Goal: Complete application form

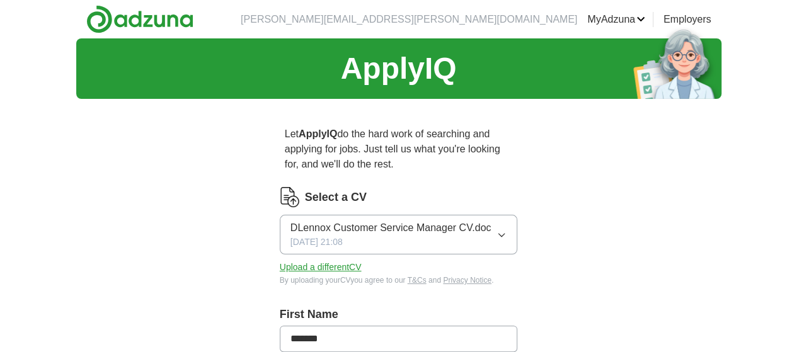
click at [506, 230] on icon "button" at bounding box center [501, 235] width 10 height 10
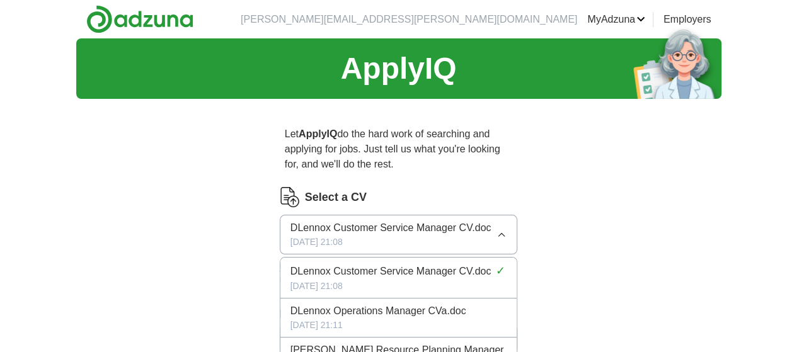
click at [354, 303] on span "DLennox Operations Manager CVa.doc" at bounding box center [378, 310] width 176 height 15
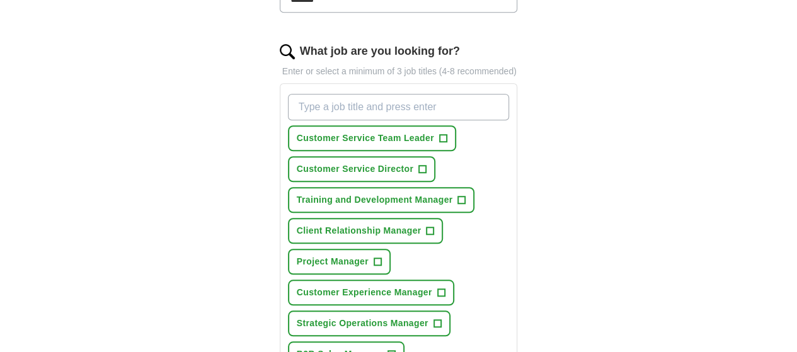
scroll to position [441, 0]
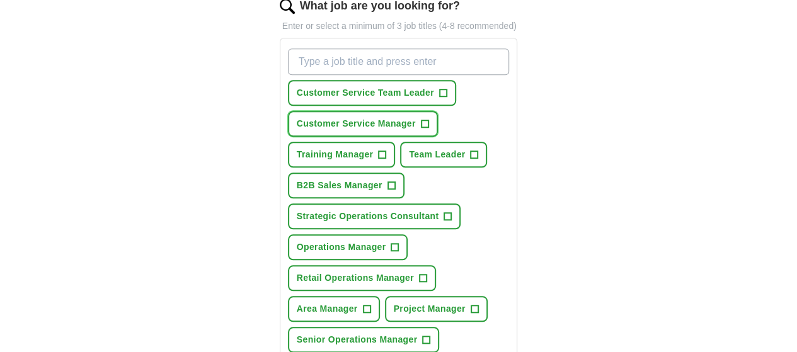
click at [421, 119] on span "+" at bounding box center [425, 124] width 8 height 10
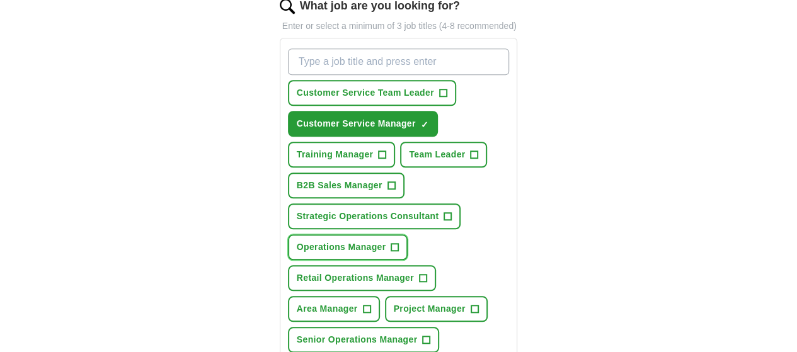
click at [391, 242] on span "+" at bounding box center [395, 247] width 8 height 10
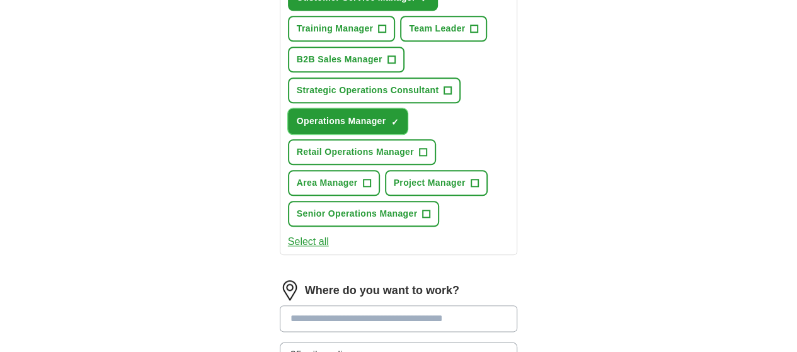
scroll to position [630, 0]
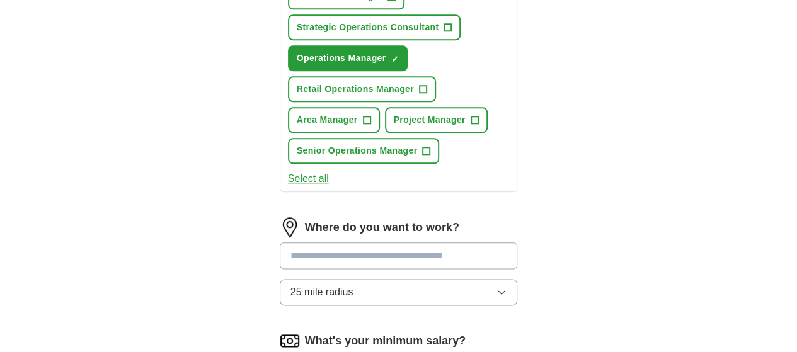
click at [382, 242] on input at bounding box center [399, 255] width 238 height 26
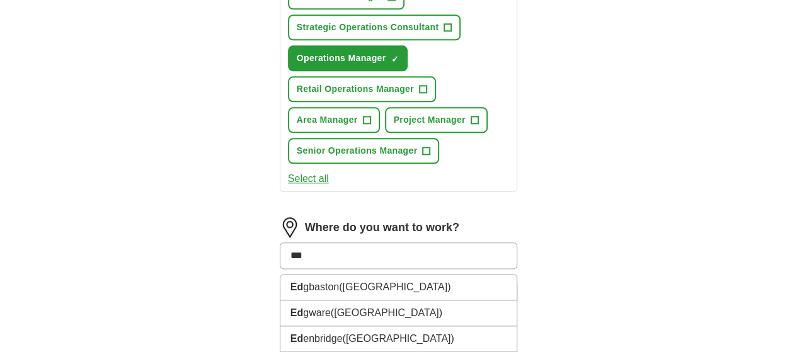
type input "****"
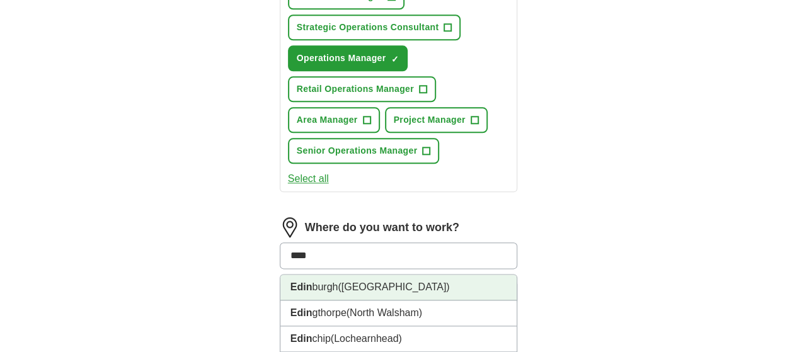
click at [337, 281] on span "([GEOGRAPHIC_DATA])" at bounding box center [392, 286] width 111 height 11
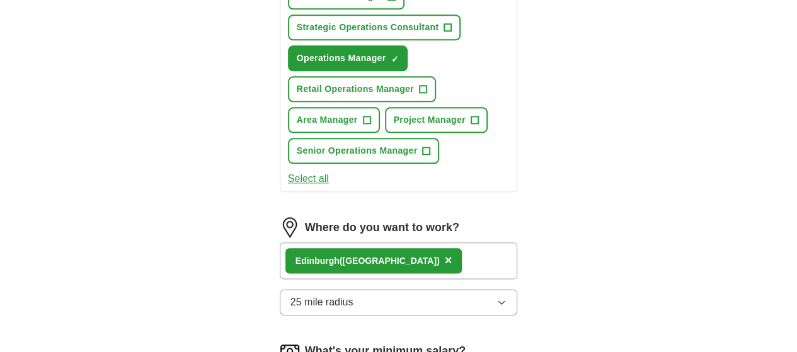
click at [443, 242] on div "[PERSON_NAME] ([GEOGRAPHIC_DATA]) ×" at bounding box center [399, 260] width 238 height 37
click at [422, 242] on div "[PERSON_NAME] ([GEOGRAPHIC_DATA]) ×" at bounding box center [399, 260] width 238 height 37
click at [506, 297] on icon "button" at bounding box center [501, 302] width 10 height 10
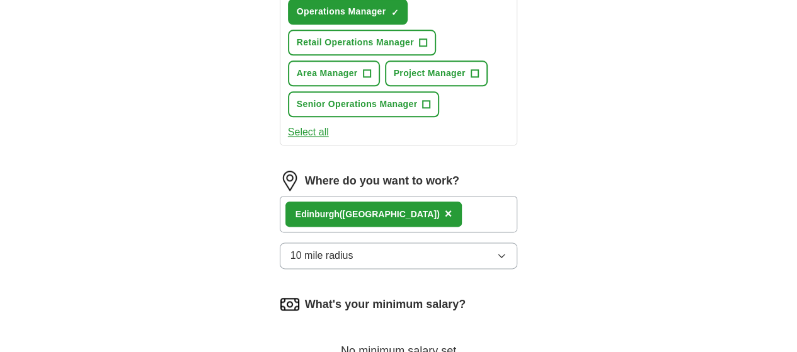
scroll to position [756, 0]
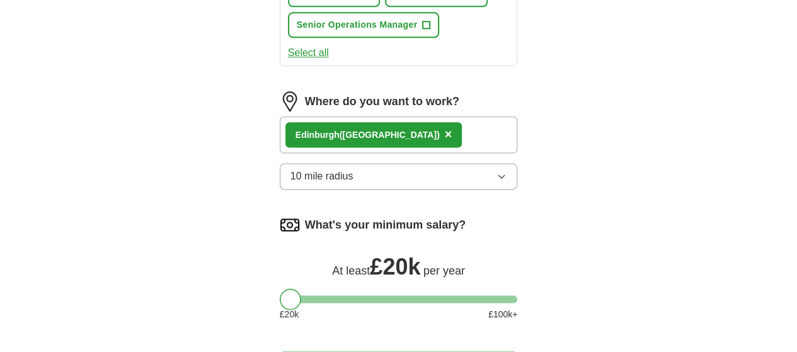
drag, startPoint x: 268, startPoint y: 226, endPoint x: 260, endPoint y: 225, distance: 7.7
click at [280, 288] on div at bounding box center [290, 298] width 21 height 21
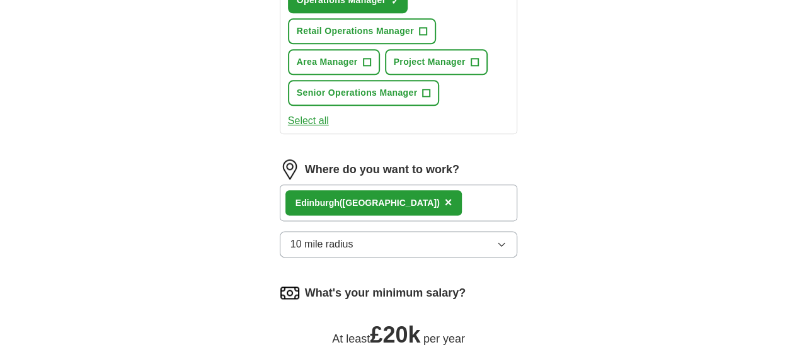
scroll to position [630, 0]
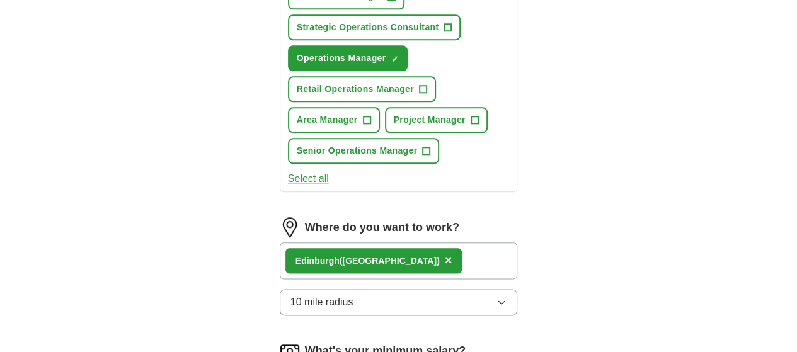
click at [445, 242] on div "[PERSON_NAME] ([GEOGRAPHIC_DATA]) ×" at bounding box center [399, 260] width 238 height 37
drag, startPoint x: 437, startPoint y: 182, endPoint x: 417, endPoint y: 182, distance: 20.1
click at [417, 242] on div "[PERSON_NAME] ([GEOGRAPHIC_DATA]) ×" at bounding box center [399, 260] width 238 height 37
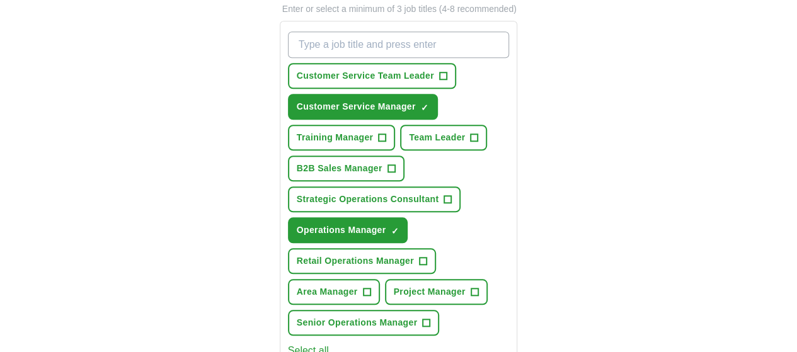
scroll to position [441, 0]
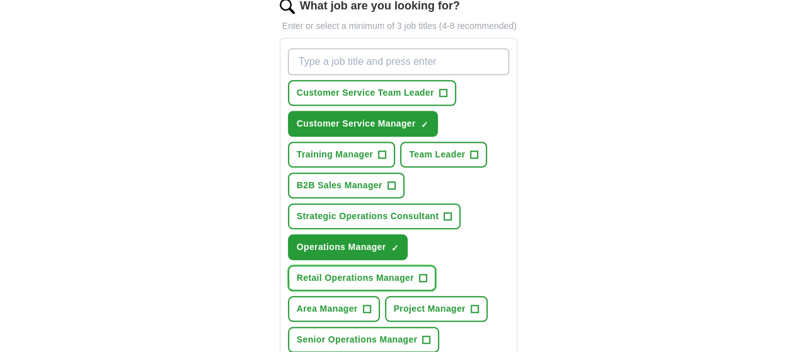
click at [426, 273] on span "+" at bounding box center [423, 278] width 8 height 10
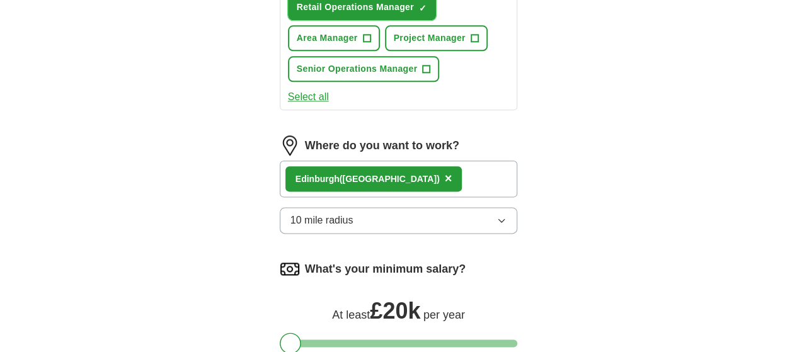
scroll to position [693, 0]
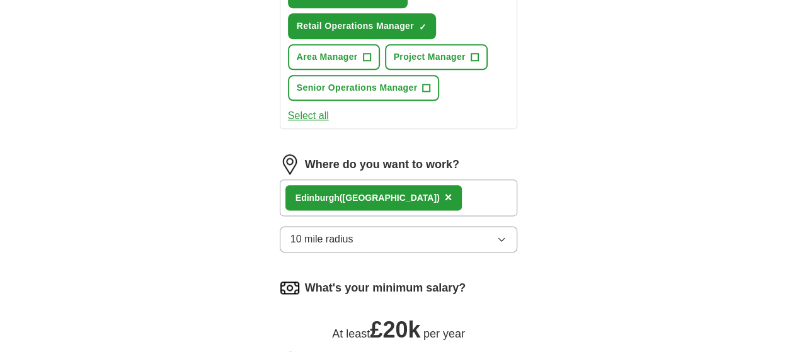
click at [433, 179] on div "[PERSON_NAME] ([GEOGRAPHIC_DATA]) ×" at bounding box center [399, 197] width 238 height 37
click at [445, 190] on span "×" at bounding box center [449, 197] width 8 height 14
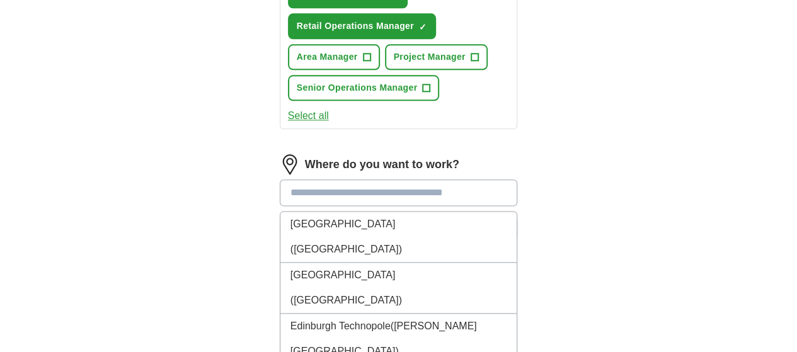
click at [367, 179] on input at bounding box center [399, 192] width 238 height 26
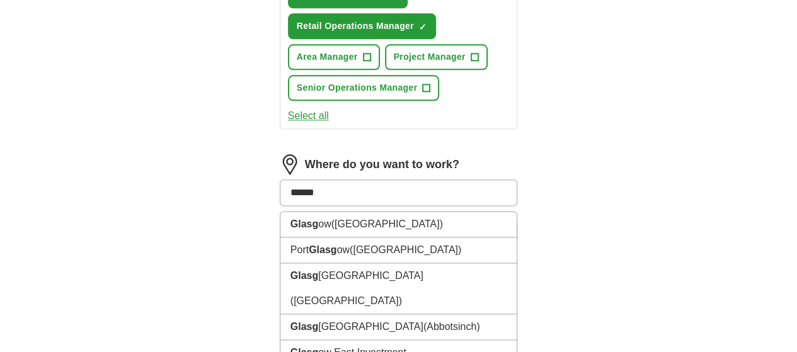
type input "*******"
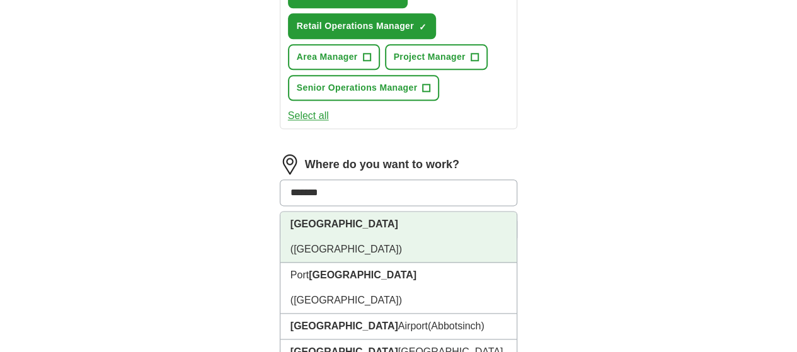
click at [317, 244] on span "([GEOGRAPHIC_DATA])" at bounding box center [345, 249] width 111 height 11
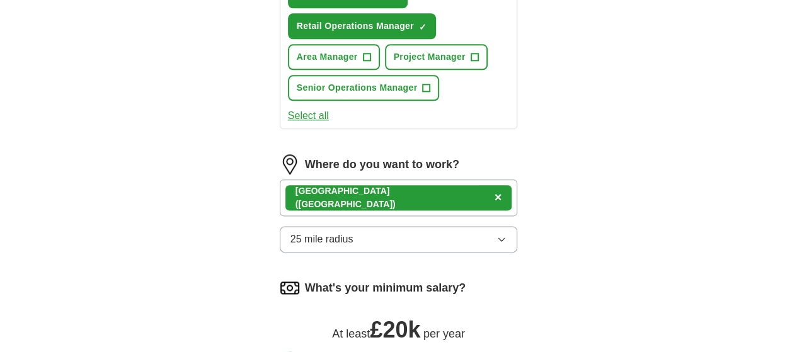
click at [494, 190] on span "×" at bounding box center [498, 197] width 8 height 14
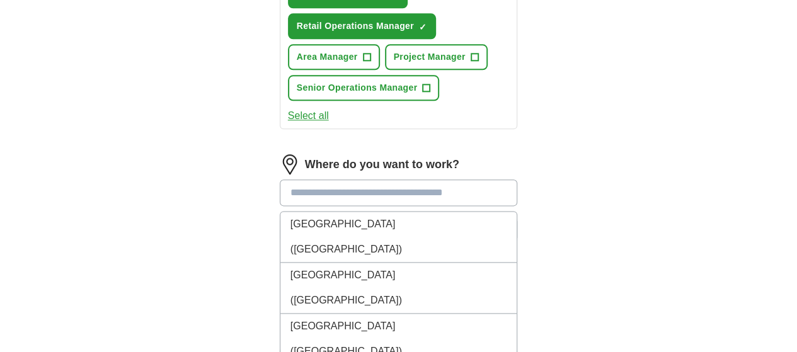
click at [360, 179] on input at bounding box center [399, 192] width 238 height 26
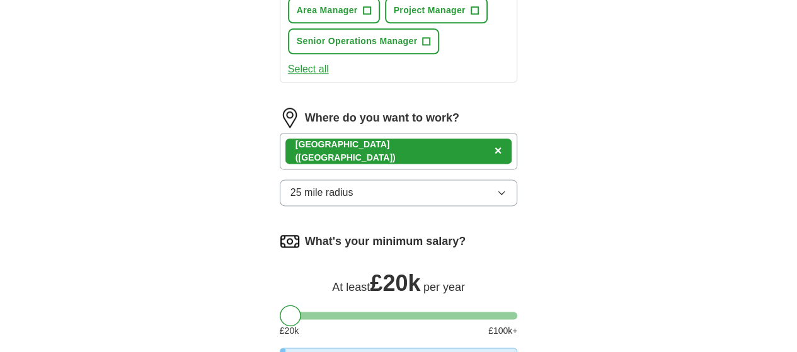
scroll to position [756, 0]
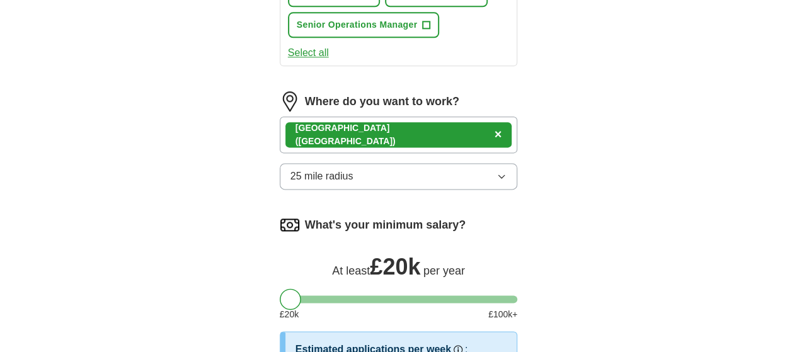
click at [506, 171] on icon "button" at bounding box center [501, 176] width 10 height 10
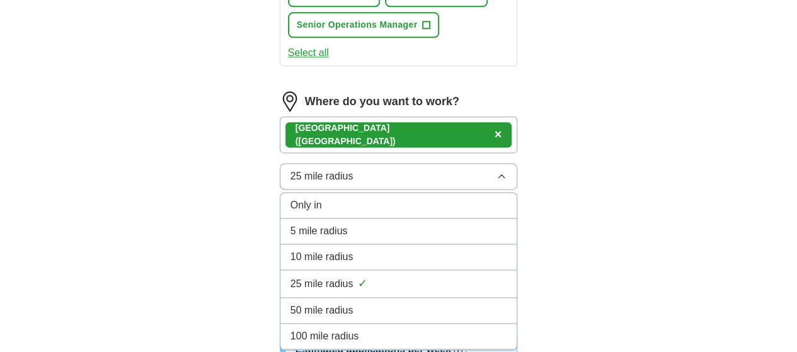
click at [311, 224] on span "5 mile radius" at bounding box center [318, 231] width 57 height 15
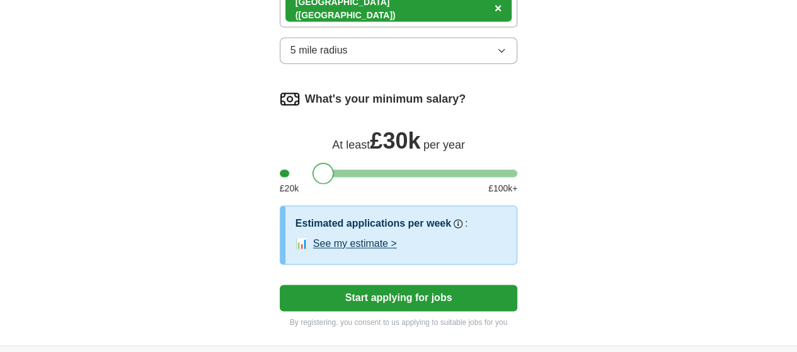
drag, startPoint x: 264, startPoint y: 98, endPoint x: 298, endPoint y: 97, distance: 33.4
click at [312, 162] on div at bounding box center [322, 172] width 21 height 21
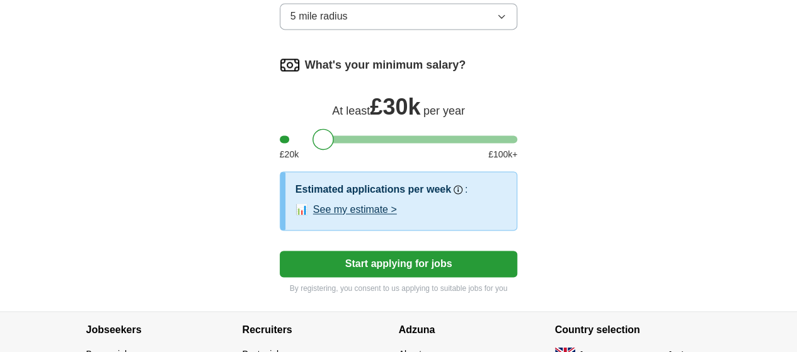
scroll to position [934, 0]
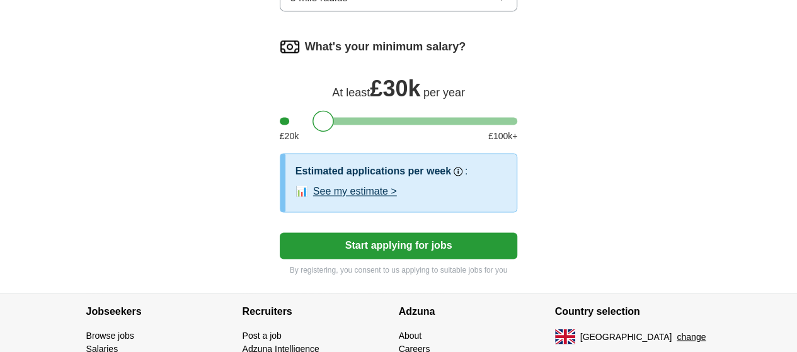
click at [313, 184] on button "See my estimate >" at bounding box center [355, 191] width 84 height 15
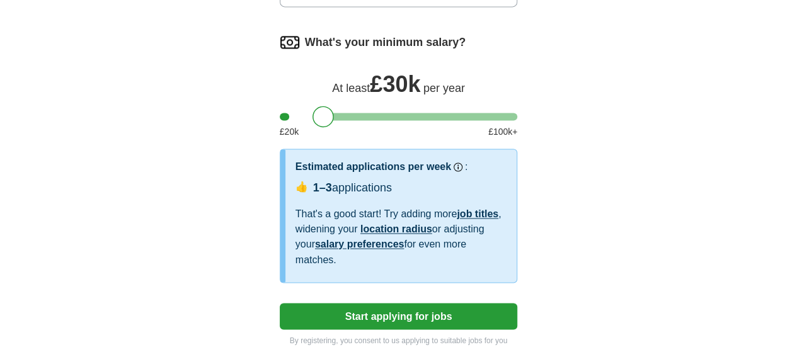
scroll to position [994, 0]
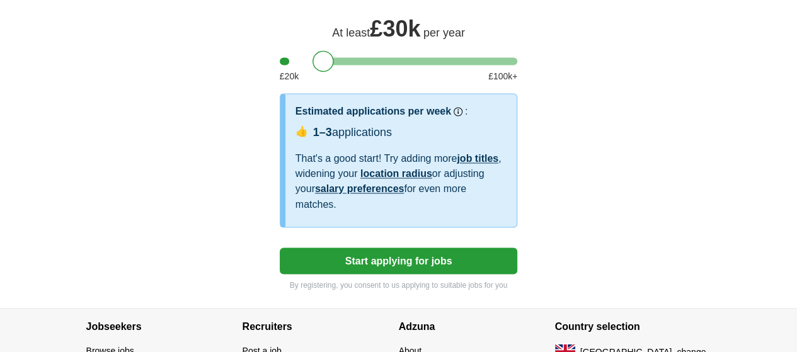
click at [371, 247] on button "Start applying for jobs" at bounding box center [399, 260] width 238 height 26
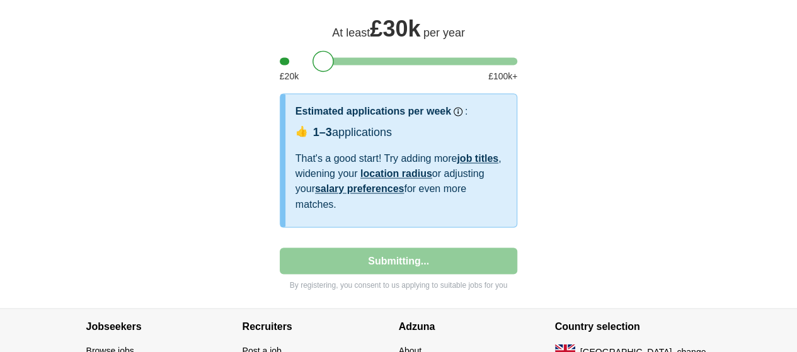
select select "**"
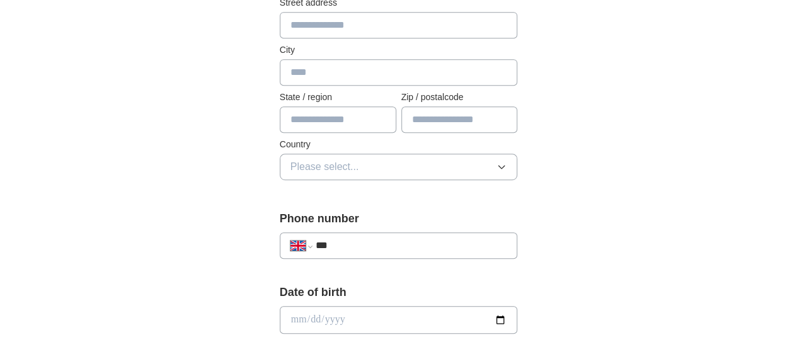
scroll to position [378, 0]
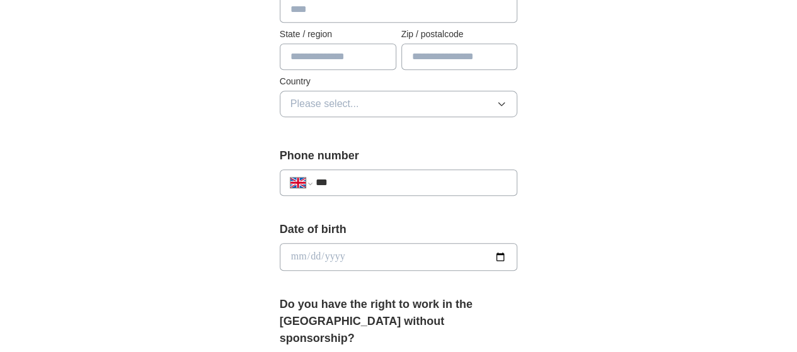
click at [346, 183] on input "***" at bounding box center [410, 182] width 191 height 15
type input "**********"
type input "****"
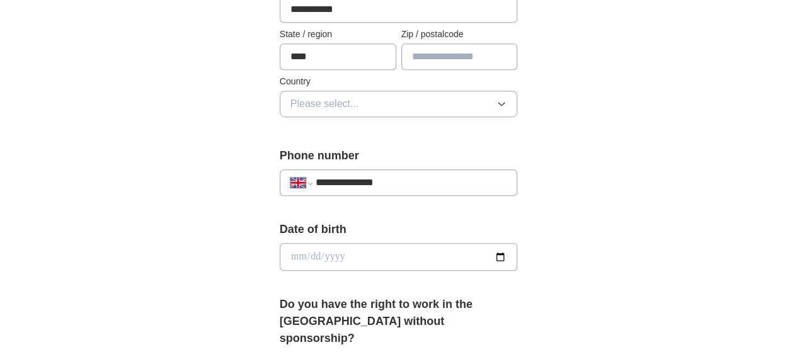
type input "********"
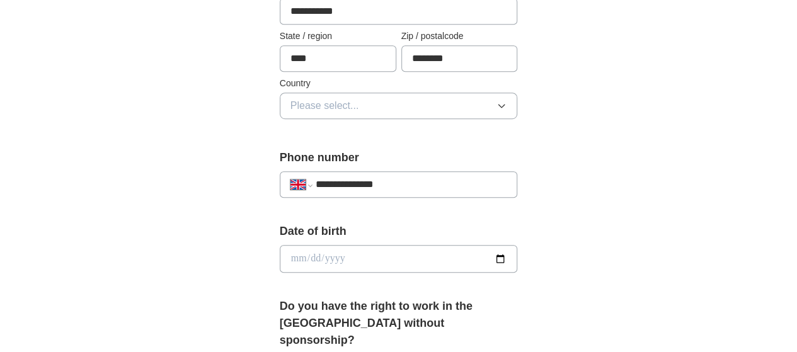
click at [617, 155] on div "**********" at bounding box center [398, 252] width 645 height 1179
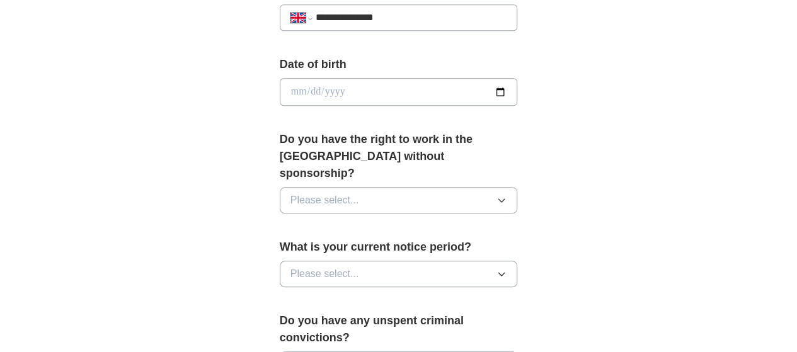
scroll to position [565, 0]
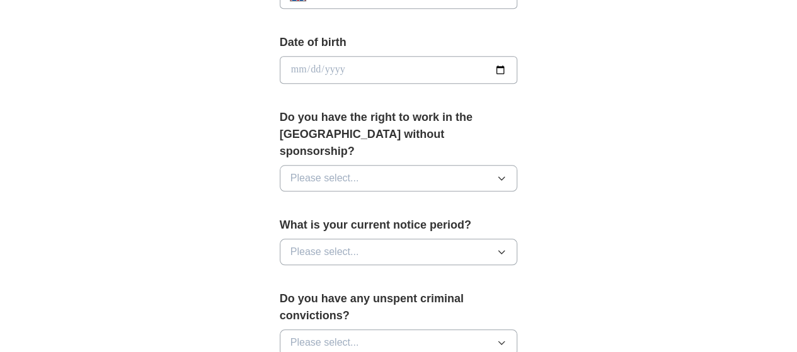
click at [494, 165] on button "Please select..." at bounding box center [399, 178] width 238 height 26
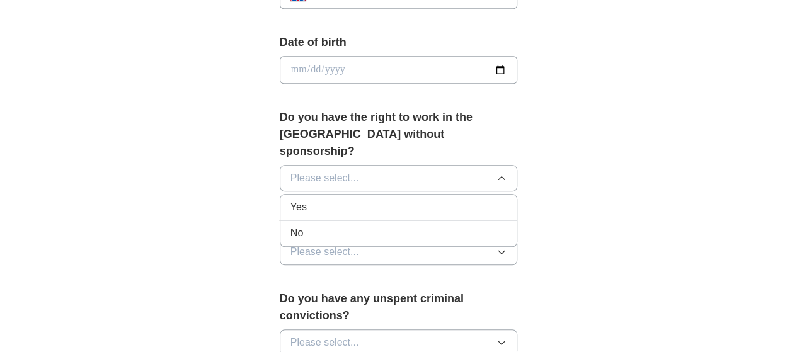
click at [290, 200] on span "Yes" at bounding box center [298, 207] width 16 height 15
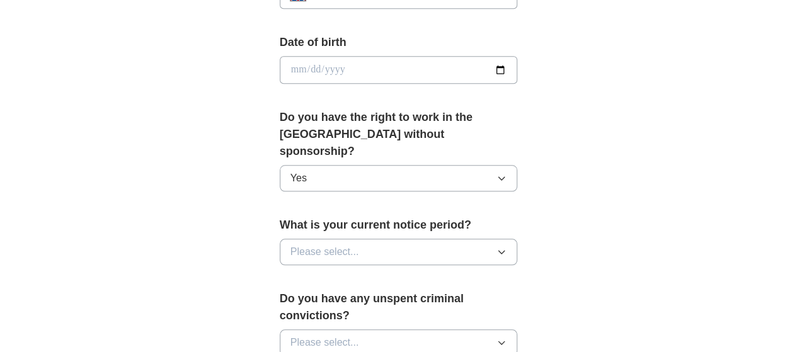
click at [494, 239] on button "Please select..." at bounding box center [399, 252] width 238 height 26
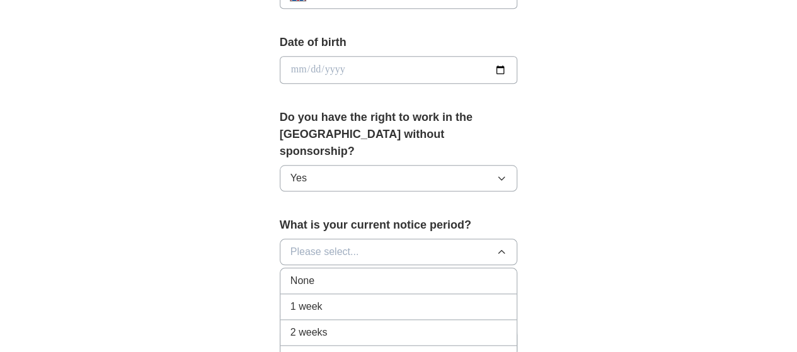
click at [290, 273] on span "None" at bounding box center [302, 280] width 24 height 15
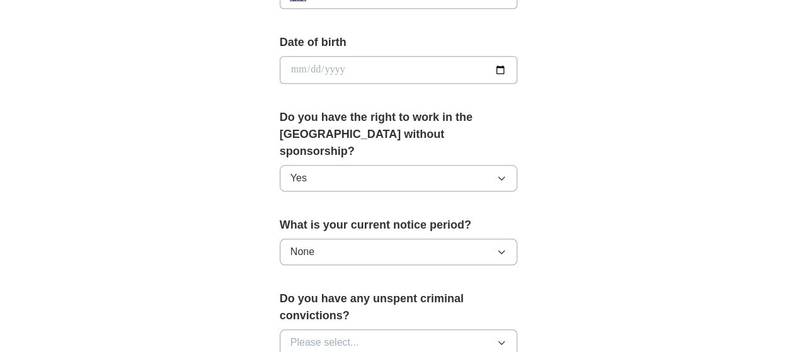
click at [597, 195] on div "**********" at bounding box center [398, 63] width 645 height 1179
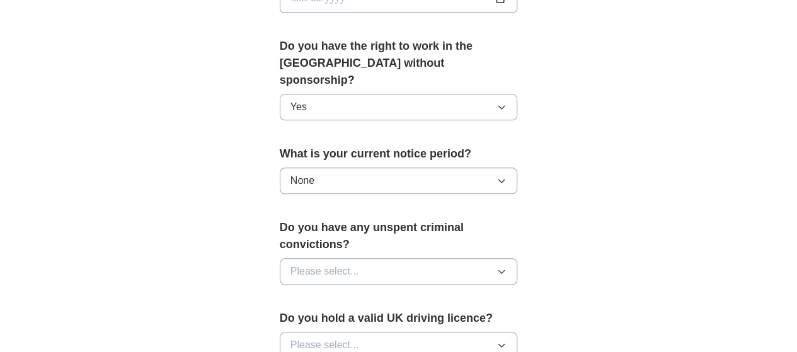
scroll to position [691, 0]
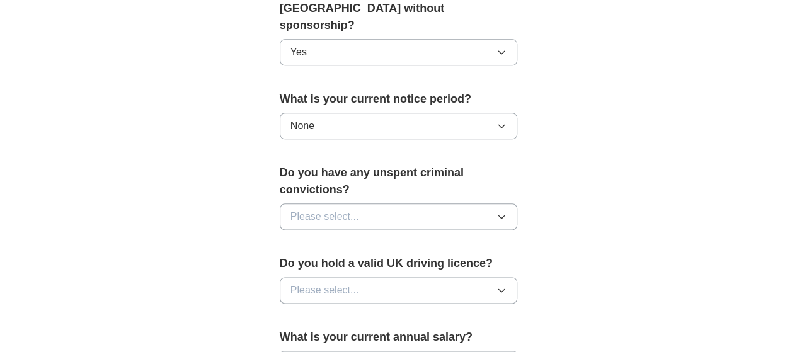
click at [487, 203] on button "Please select..." at bounding box center [399, 216] width 238 height 26
click at [290, 264] on div "No" at bounding box center [398, 271] width 217 height 15
click at [499, 277] on button "Please select..." at bounding box center [399, 290] width 238 height 26
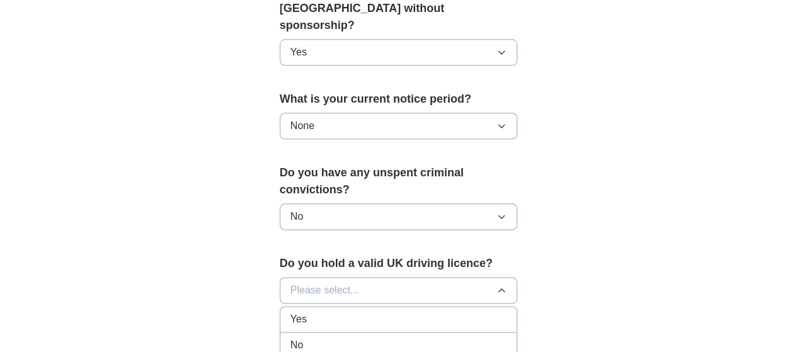
click at [290, 337] on span "No" at bounding box center [296, 344] width 13 height 15
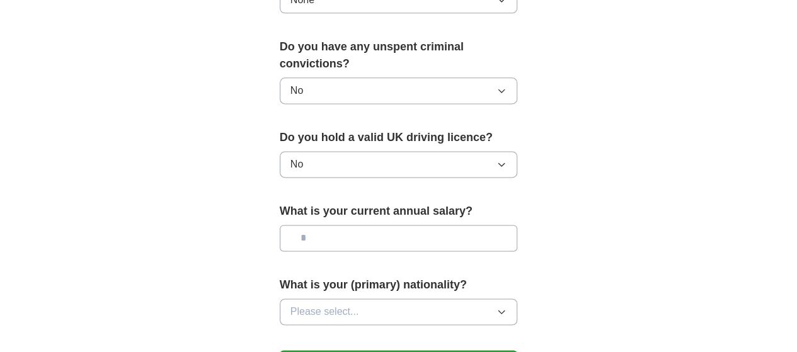
scroll to position [880, 0]
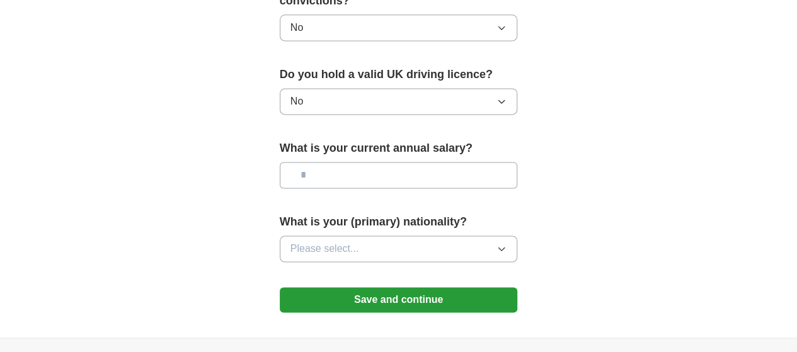
click at [416, 162] on input "text" at bounding box center [399, 175] width 238 height 26
click at [422, 235] on button "Please select..." at bounding box center [399, 248] width 238 height 26
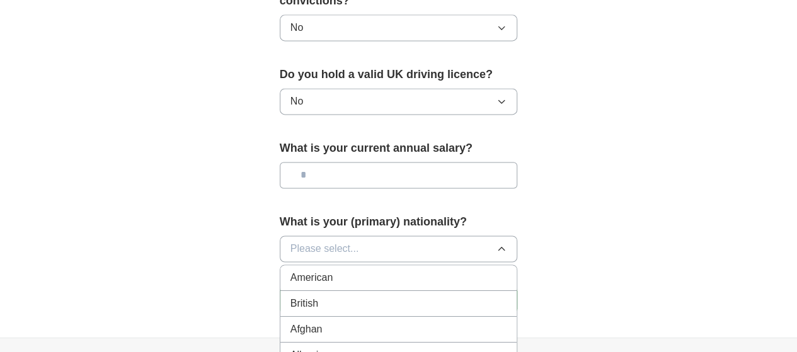
click at [290, 296] on span "British" at bounding box center [304, 303] width 28 height 15
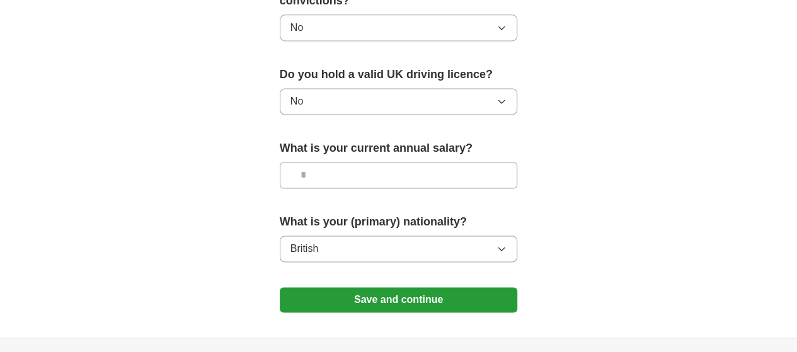
click at [394, 287] on button "Save and continue" at bounding box center [399, 299] width 238 height 25
